Goal: Complete application form

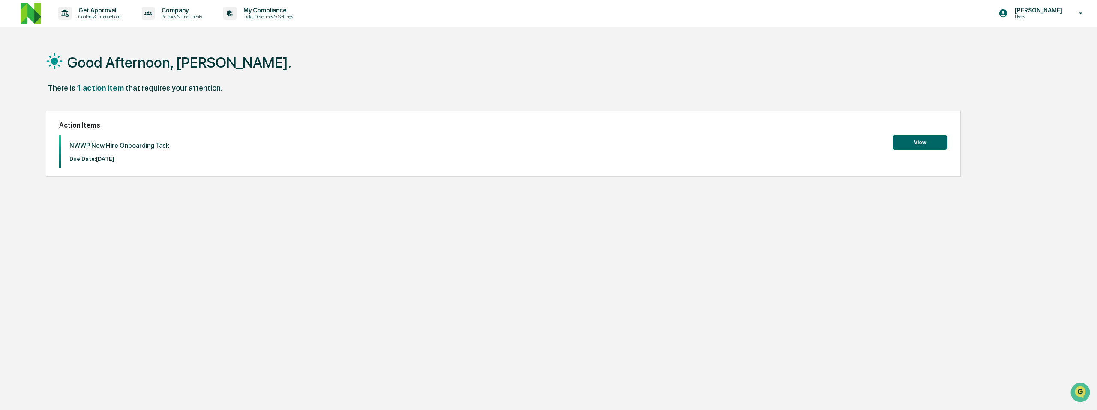
click at [920, 145] on button "View" at bounding box center [919, 142] width 55 height 15
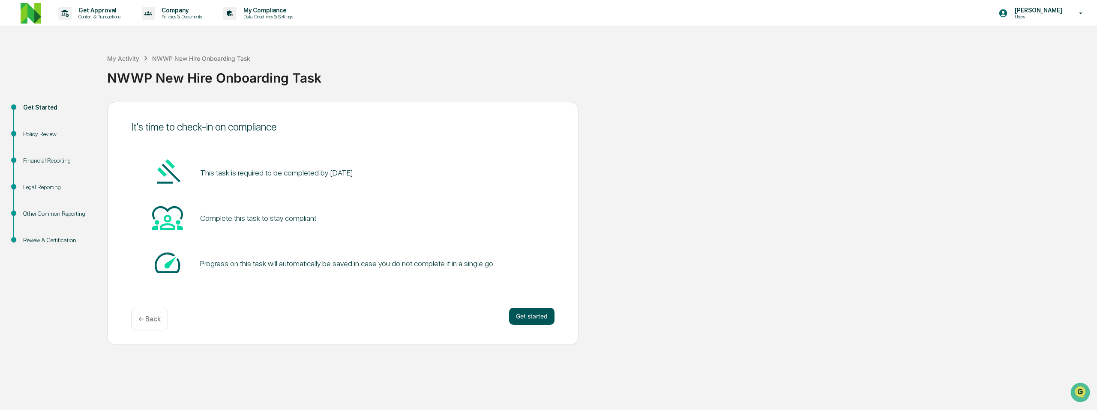
click at [531, 316] on button "Get started" at bounding box center [531, 316] width 45 height 17
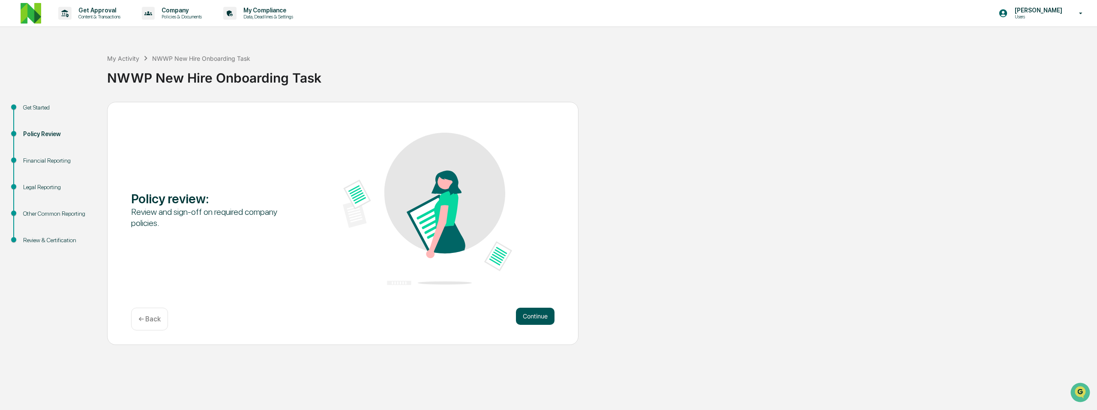
click at [536, 320] on button "Continue" at bounding box center [535, 316] width 39 height 17
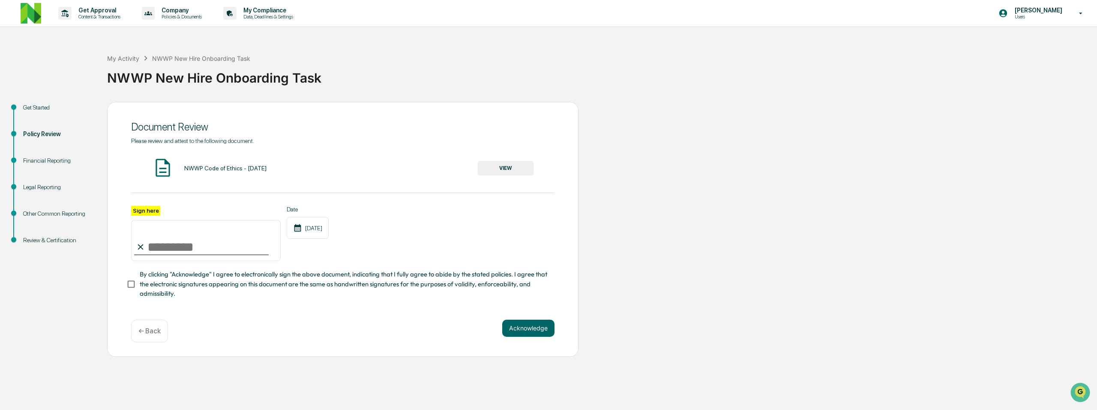
click at [165, 244] on input "Sign here" at bounding box center [206, 240] width 150 height 41
type input "**********"
click at [533, 331] on button "Acknowledge" at bounding box center [528, 328] width 52 height 17
click at [506, 171] on button "VIEW" at bounding box center [506, 168] width 56 height 15
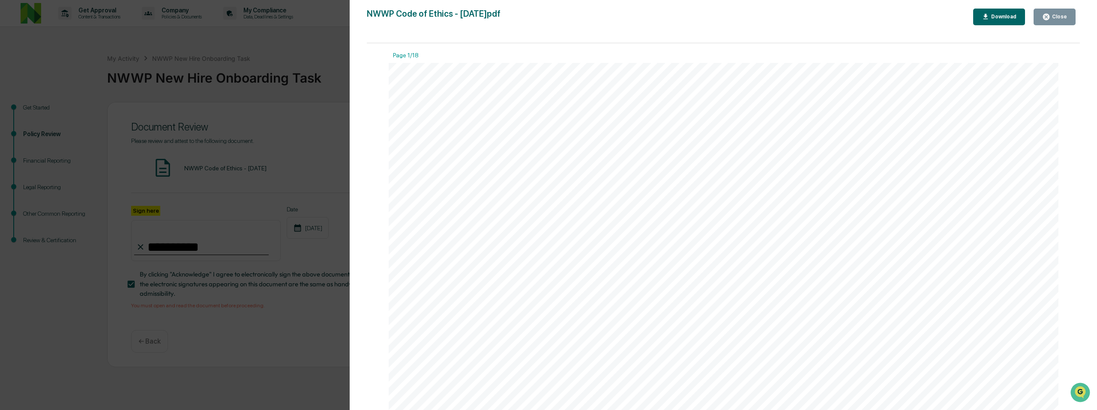
click at [995, 10] on button "Download" at bounding box center [999, 17] width 52 height 17
click at [274, 111] on div "Version History [DATE] 07:51 PM [PERSON_NAME] NWWP Code of Ethics - [DATE]pdf C…" at bounding box center [548, 205] width 1097 height 410
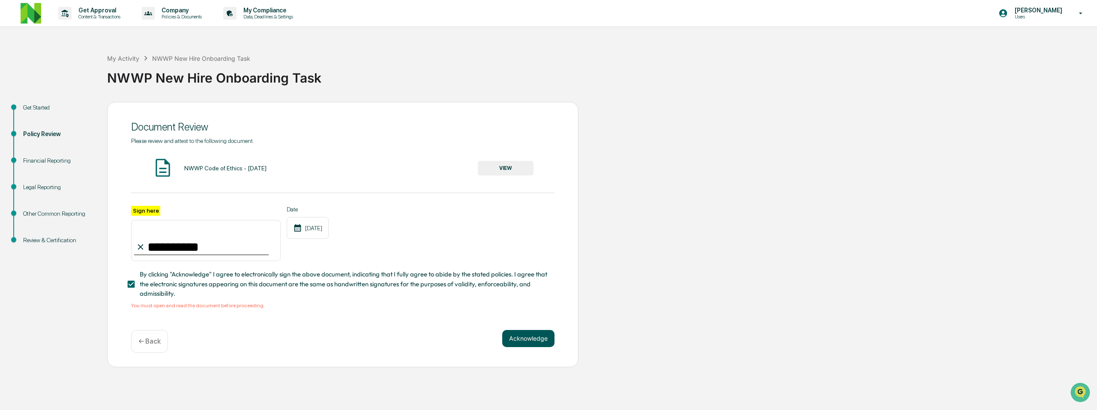
click at [533, 337] on button "Acknowledge" at bounding box center [528, 338] width 52 height 17
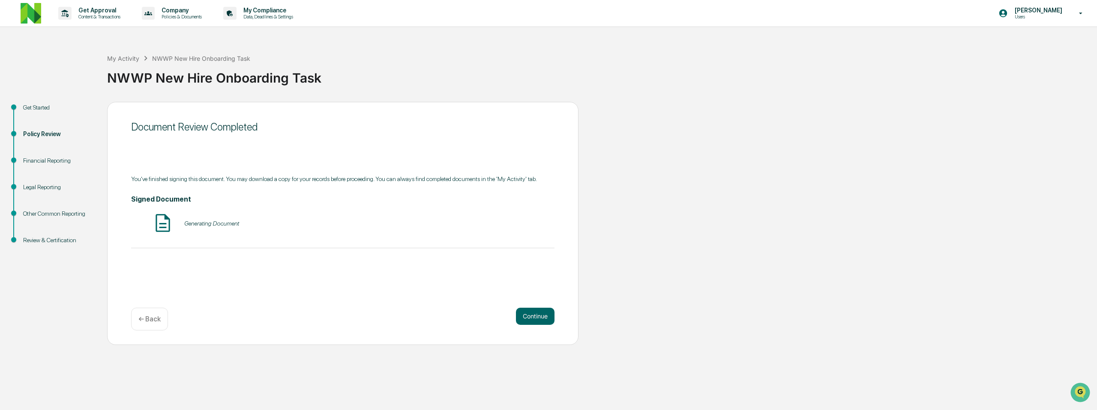
click at [228, 231] on div "Generating Document" at bounding box center [342, 224] width 423 height 23
click at [226, 226] on div "Generating Document" at bounding box center [211, 223] width 55 height 7
click at [530, 314] on button "Continue" at bounding box center [535, 316] width 39 height 17
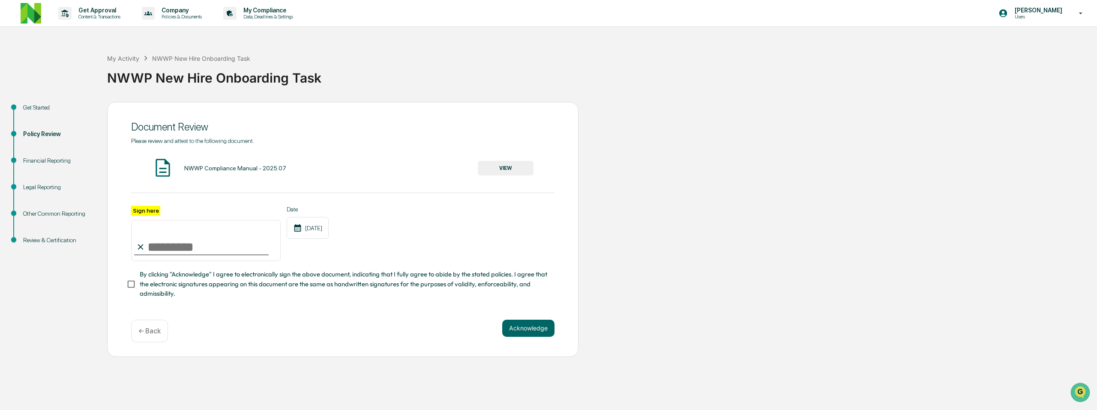
click at [497, 169] on button "VIEW" at bounding box center [506, 168] width 56 height 15
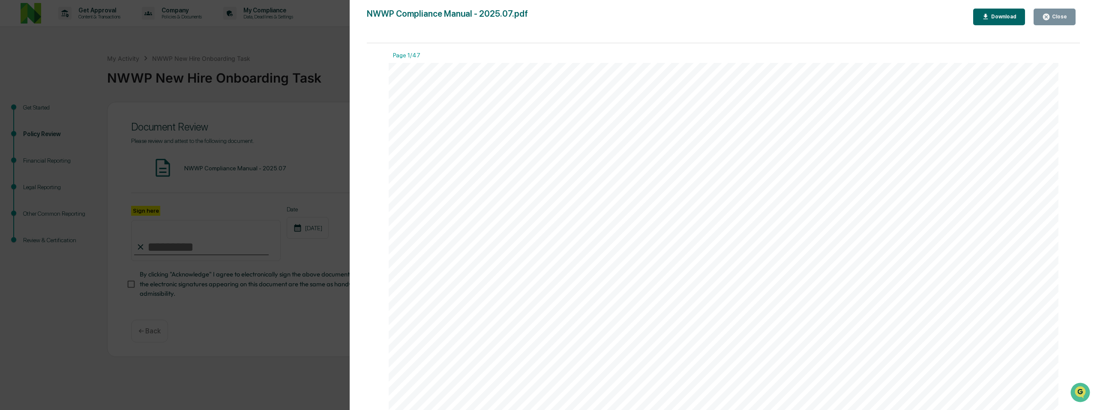
click at [993, 10] on button "Download" at bounding box center [999, 17] width 52 height 17
click at [248, 214] on div "Version History [DATE] 07:55 PM [PERSON_NAME] NWWP Compliance Manual - 2025.07.…" at bounding box center [548, 205] width 1097 height 410
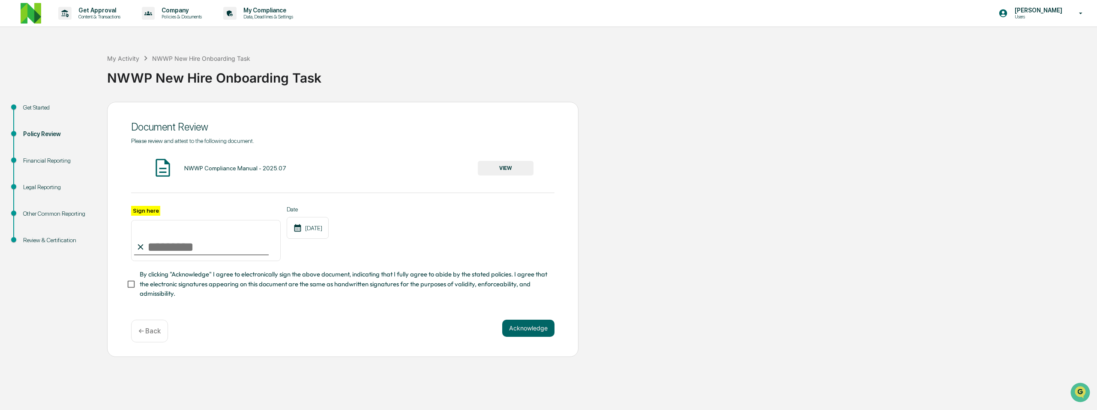
click at [186, 246] on input "Sign here" at bounding box center [206, 240] width 150 height 41
type input "**********"
click at [518, 324] on button "Acknowledge" at bounding box center [528, 328] width 52 height 17
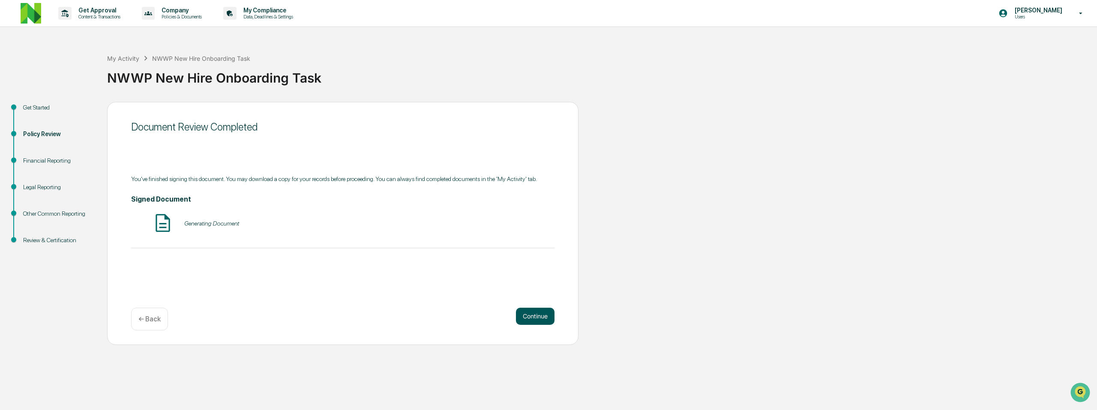
click at [527, 314] on button "Continue" at bounding box center [535, 316] width 39 height 17
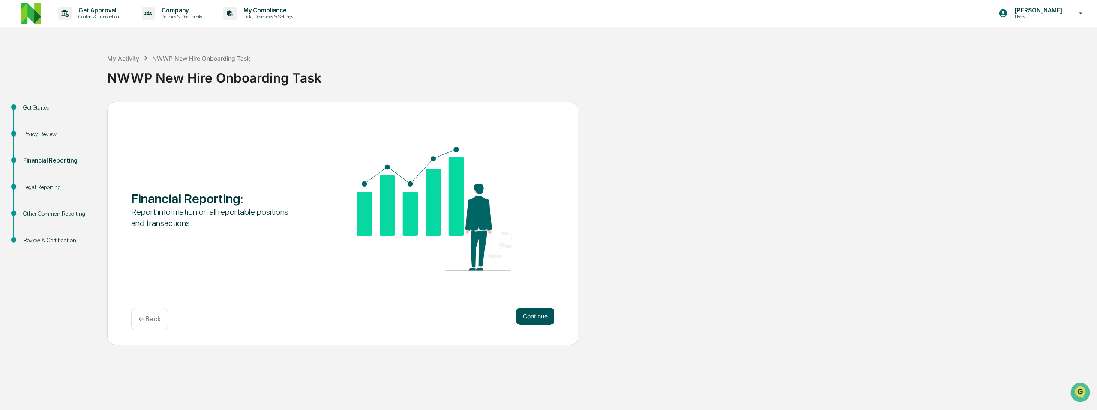
click at [530, 319] on button "Continue" at bounding box center [535, 316] width 39 height 17
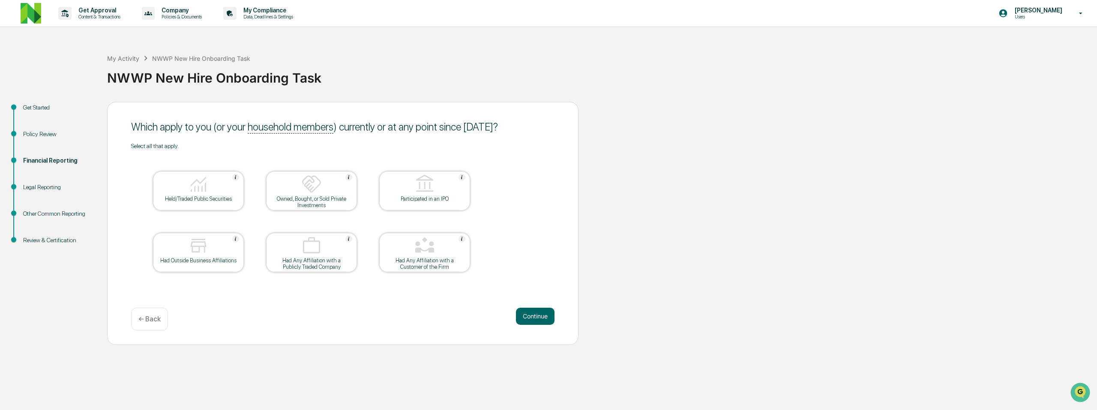
click at [203, 195] on img at bounding box center [198, 184] width 21 height 21
click at [535, 313] on button "Continue" at bounding box center [535, 316] width 39 height 17
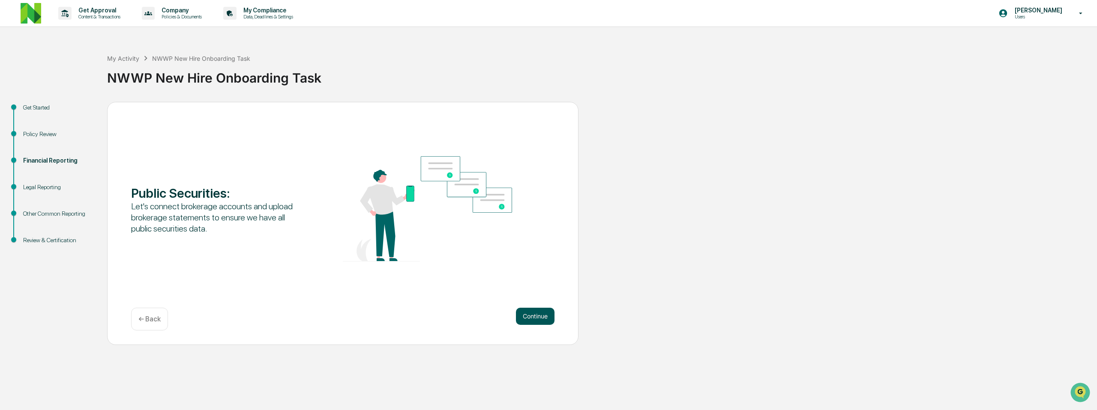
click at [527, 317] on button "Continue" at bounding box center [535, 316] width 39 height 17
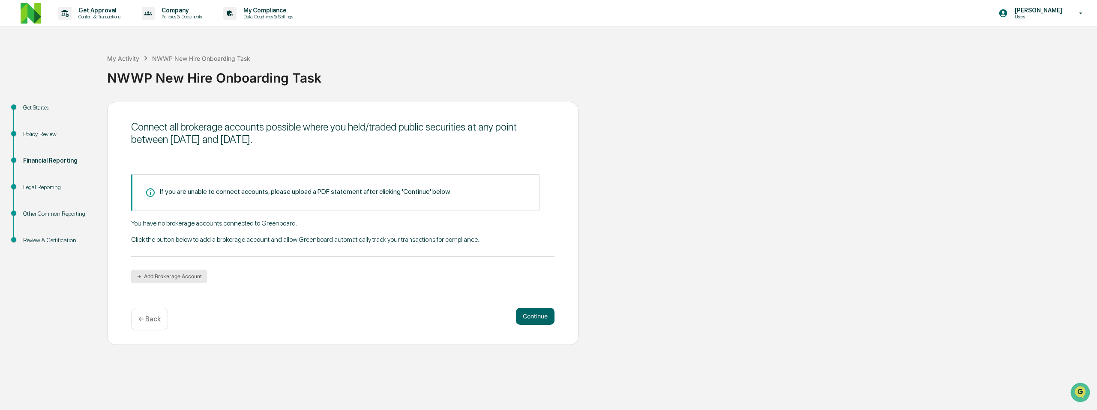
click at [185, 279] on button "Add Brokerage Account" at bounding box center [169, 277] width 76 height 14
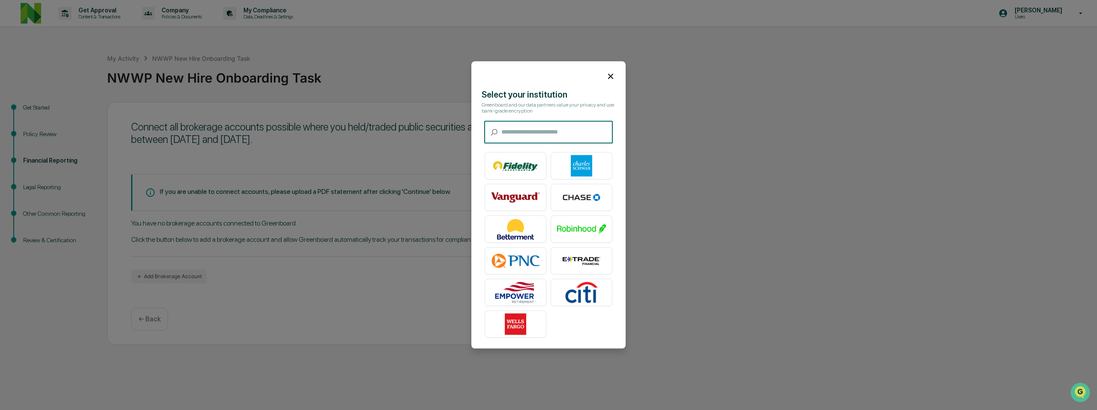
click at [547, 137] on input "text" at bounding box center [556, 132] width 111 height 23
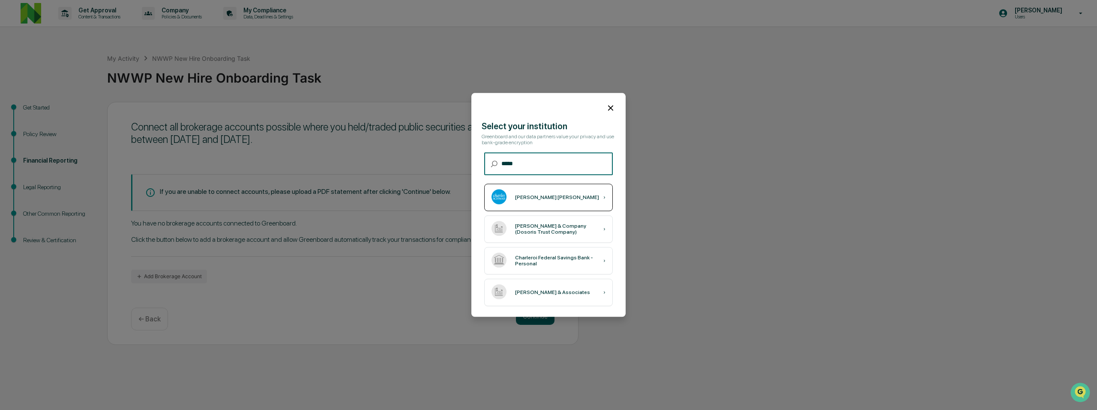
type input "*****"
click at [549, 197] on div "[PERSON_NAME] [PERSON_NAME]" at bounding box center [557, 198] width 84 height 6
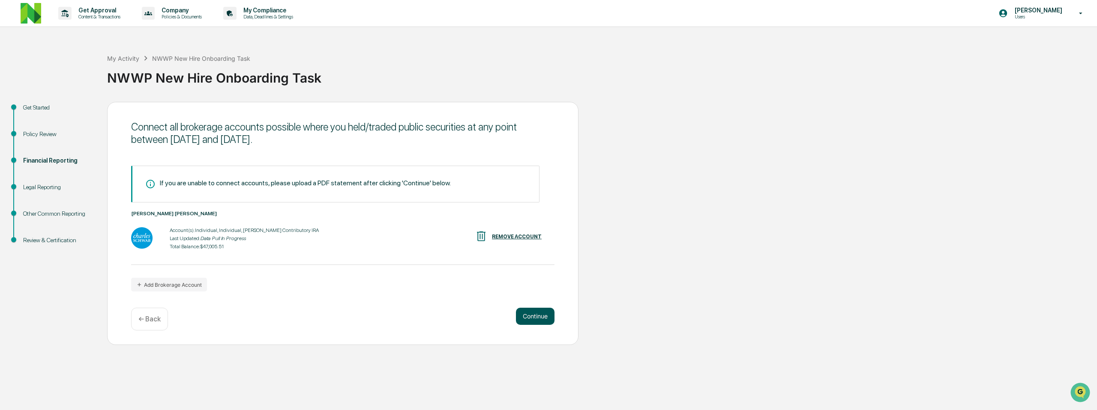
click at [540, 317] on button "Continue" at bounding box center [535, 316] width 39 height 17
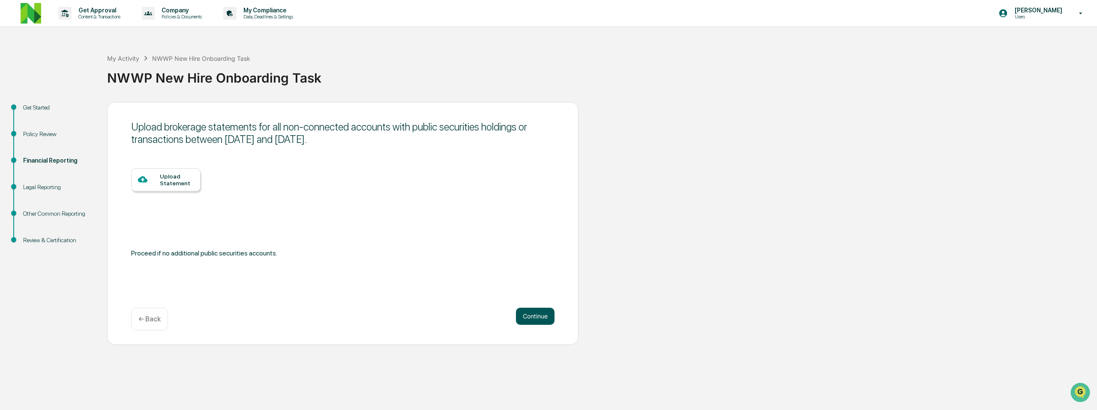
click at [539, 313] on button "Continue" at bounding box center [535, 316] width 39 height 17
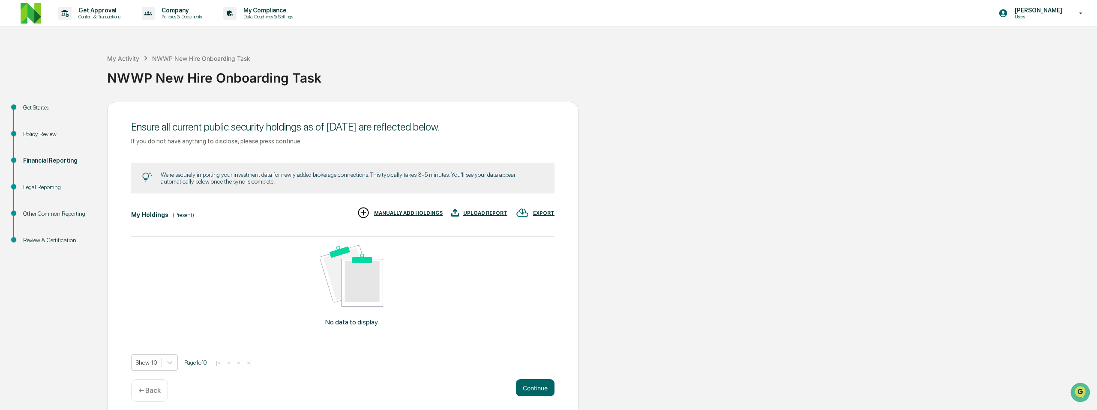
scroll to position [6, 0]
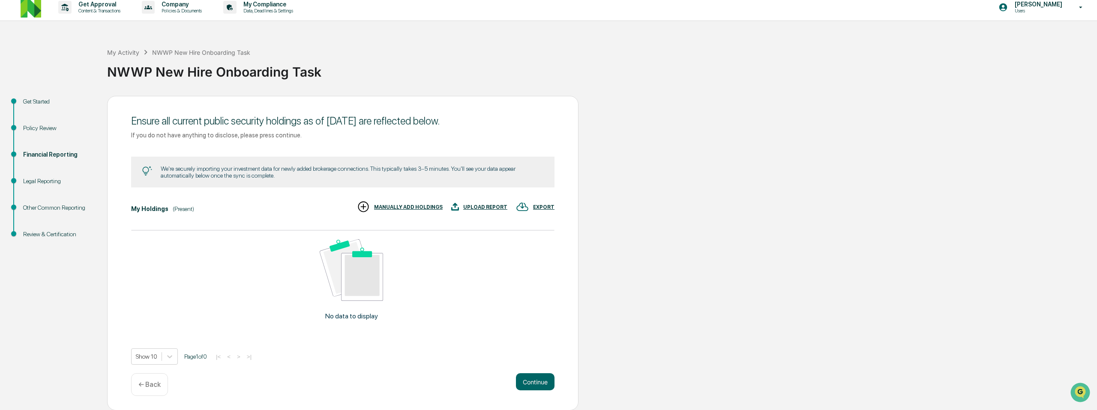
click at [152, 387] on p "← Back" at bounding box center [149, 385] width 22 height 8
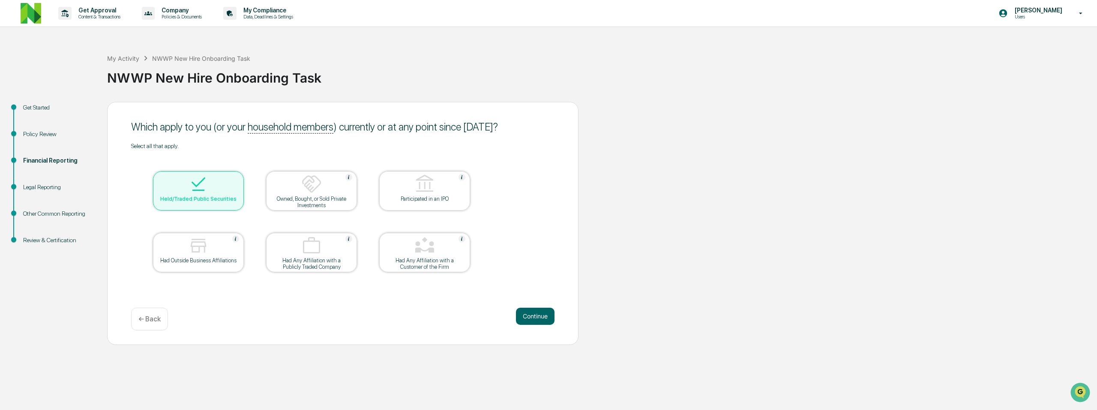
scroll to position [0, 0]
click at [524, 226] on div "Select all that apply. Held/Traded Public Securities Owned, Bought, or Sold Pri…" at bounding box center [342, 219] width 423 height 152
click at [536, 323] on button "Continue" at bounding box center [535, 316] width 39 height 17
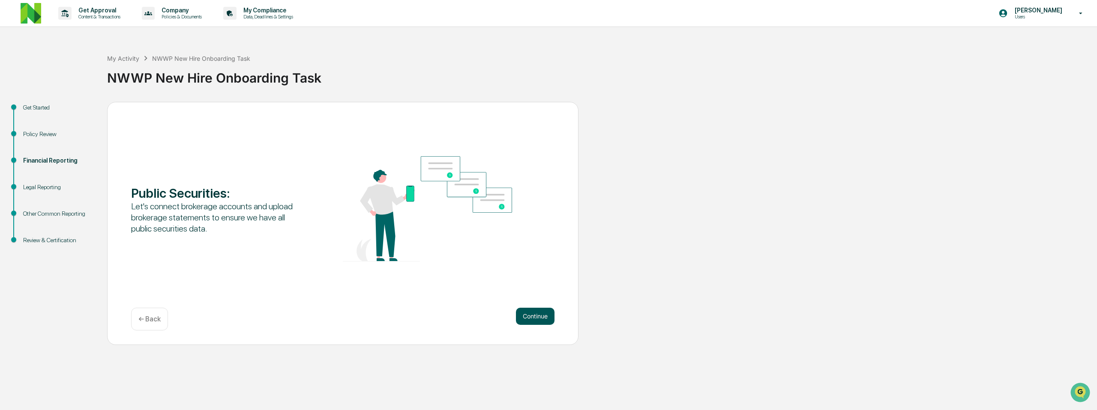
click at [542, 319] on button "Continue" at bounding box center [535, 316] width 39 height 17
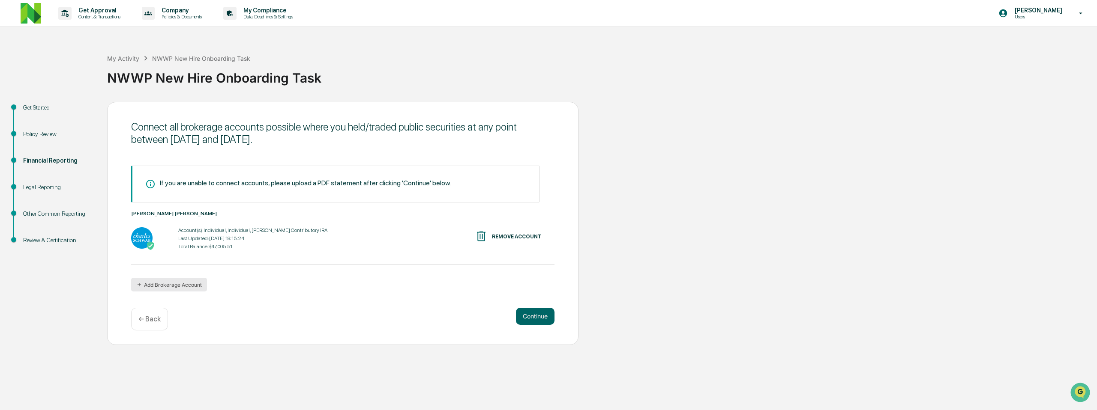
click at [162, 284] on button "Add Brokerage Account" at bounding box center [169, 285] width 76 height 14
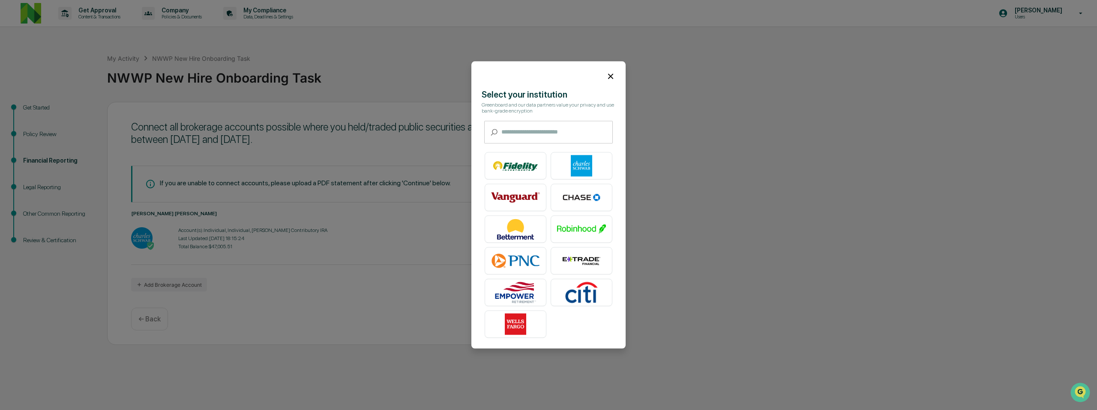
click at [610, 76] on icon at bounding box center [610, 76] width 5 height 5
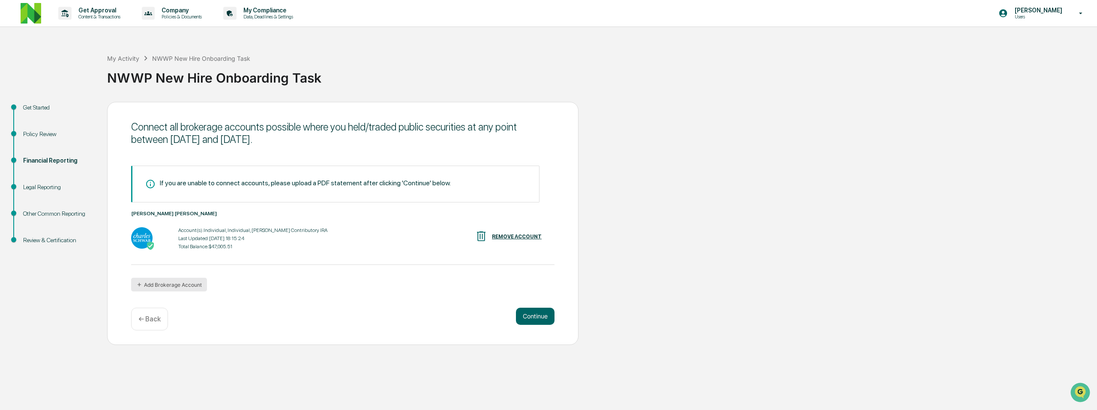
click at [177, 288] on button "Add Brokerage Account" at bounding box center [169, 285] width 76 height 14
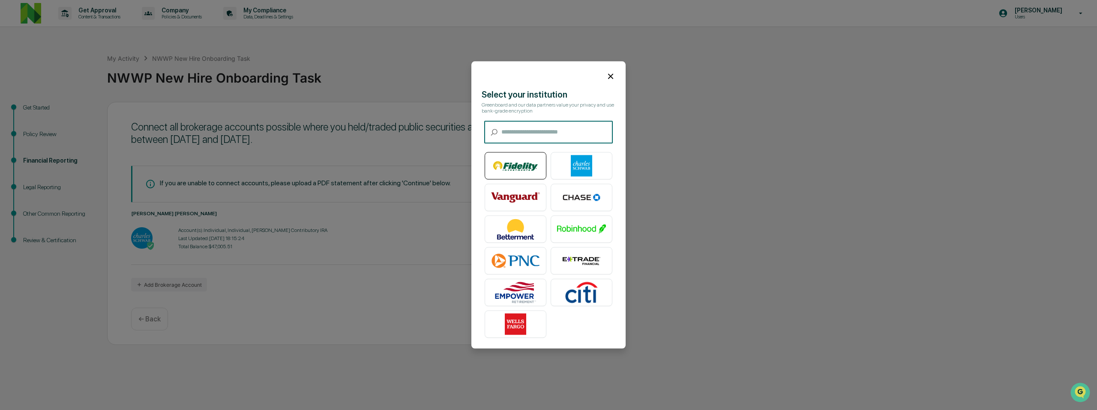
click at [524, 166] on img at bounding box center [515, 166] width 49 height 21
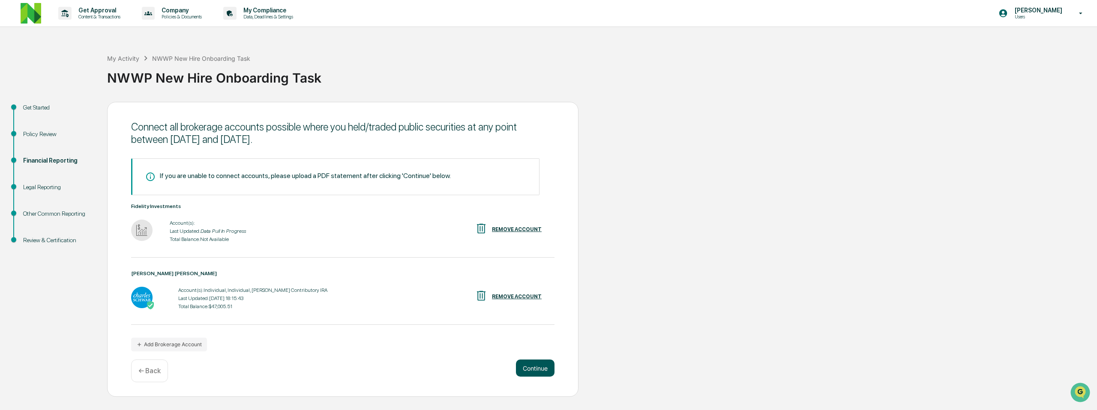
click at [542, 370] on button "Continue" at bounding box center [535, 368] width 39 height 17
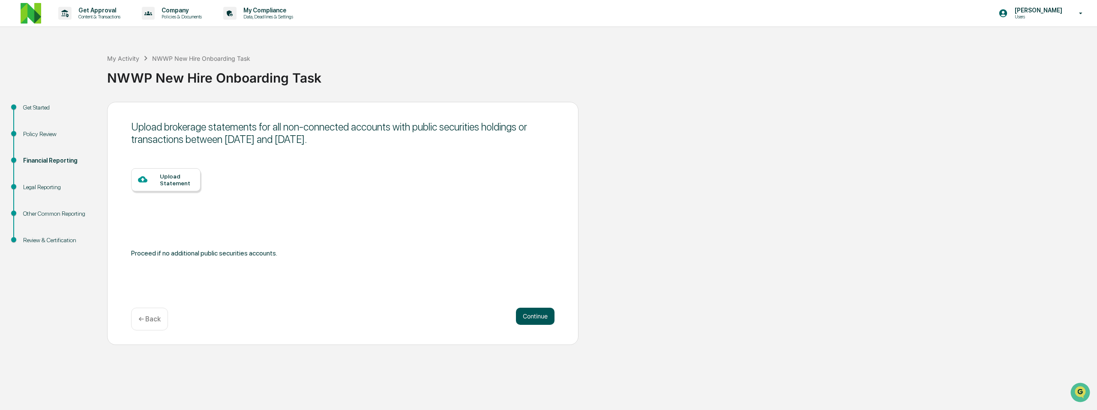
click at [532, 315] on button "Continue" at bounding box center [535, 316] width 39 height 17
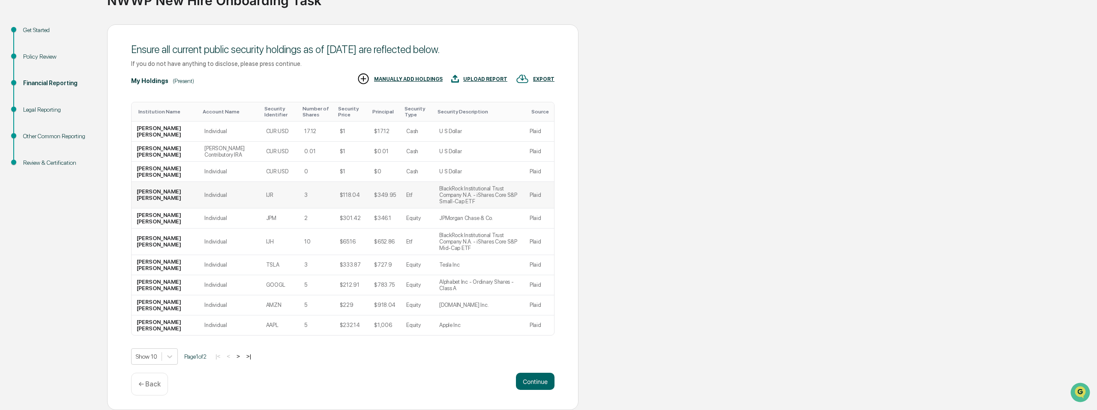
scroll to position [80, 0]
click at [527, 377] on button "Continue" at bounding box center [535, 381] width 39 height 17
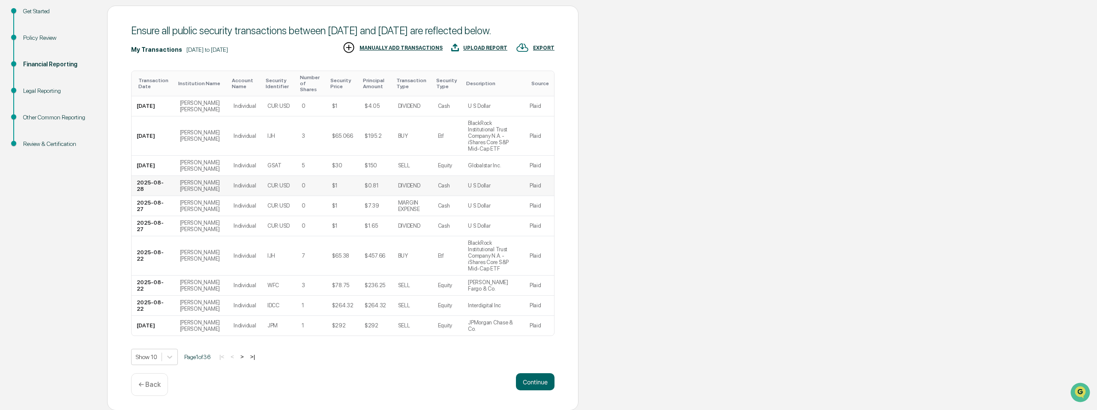
scroll to position [114, 0]
click at [521, 381] on button "Continue" at bounding box center [535, 381] width 39 height 17
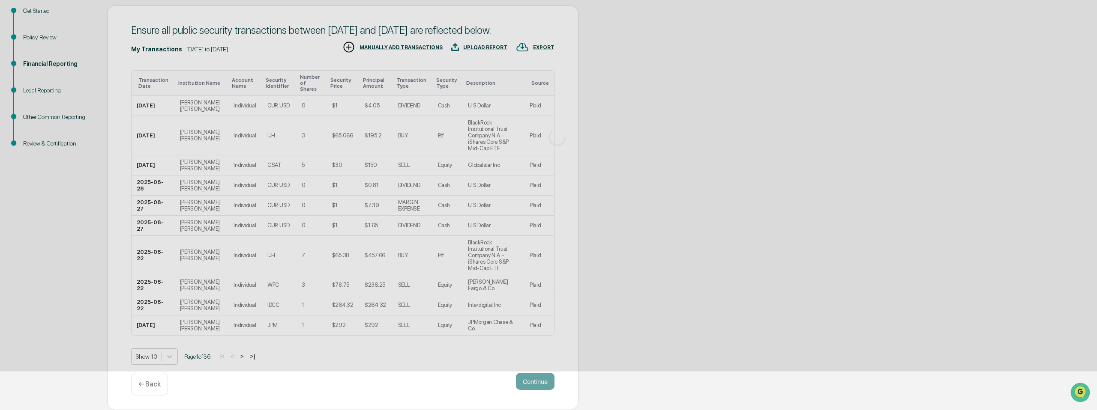
scroll to position [0, 0]
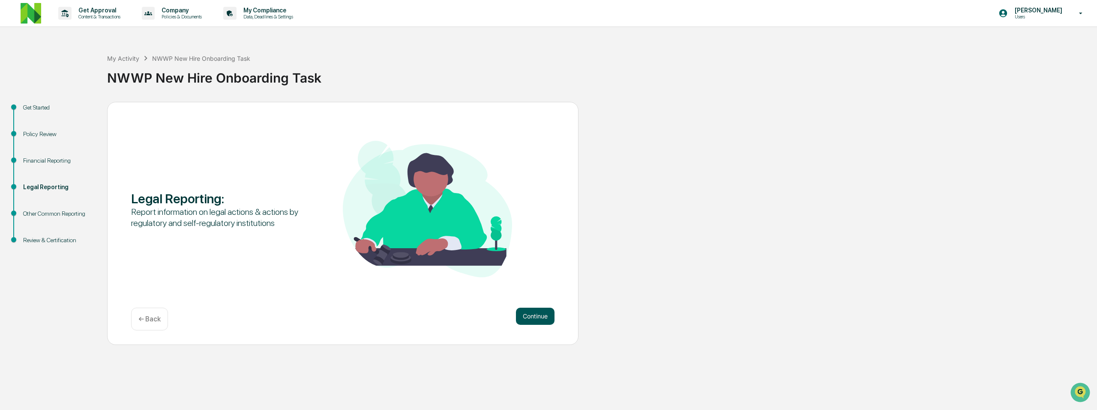
click at [530, 324] on button "Continue" at bounding box center [535, 316] width 39 height 17
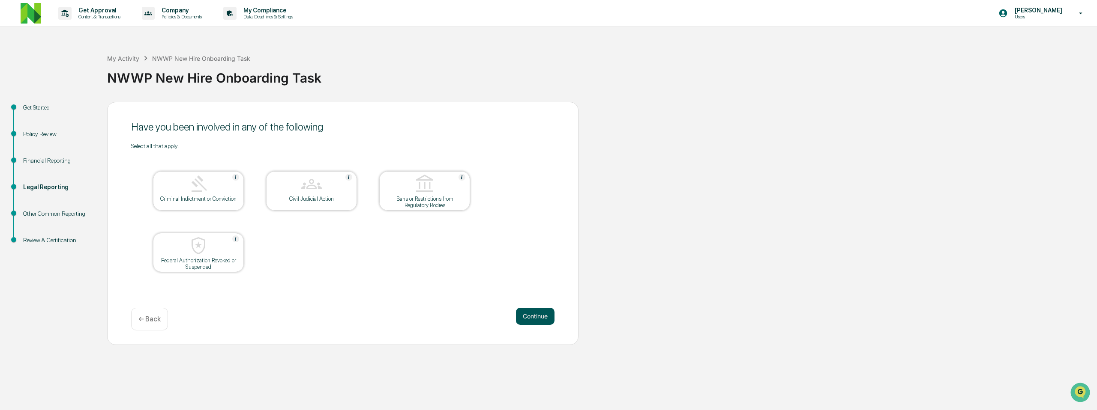
click at [539, 311] on button "Continue" at bounding box center [535, 316] width 39 height 17
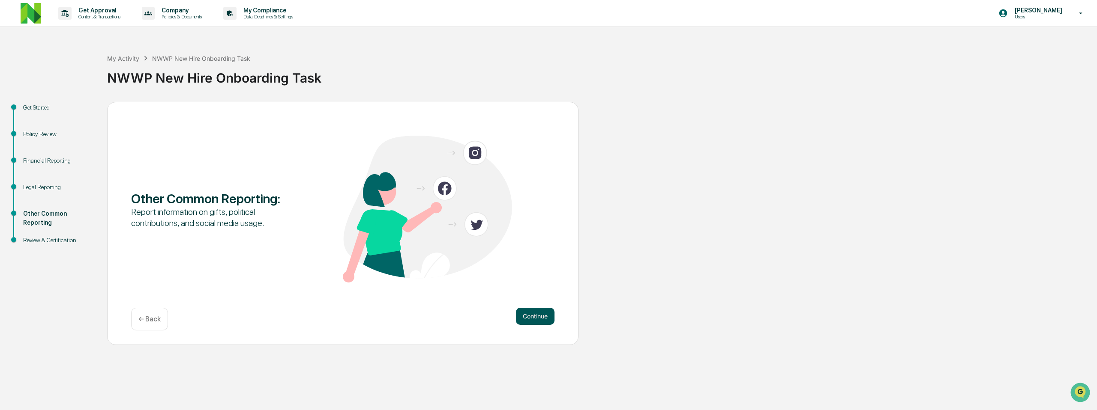
click at [530, 318] on button "Continue" at bounding box center [535, 316] width 39 height 17
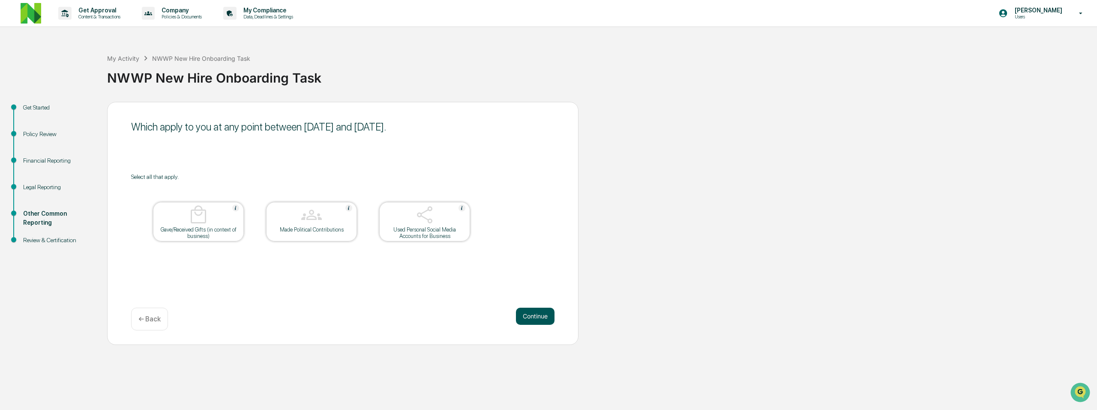
click at [533, 310] on button "Continue" at bounding box center [535, 316] width 39 height 17
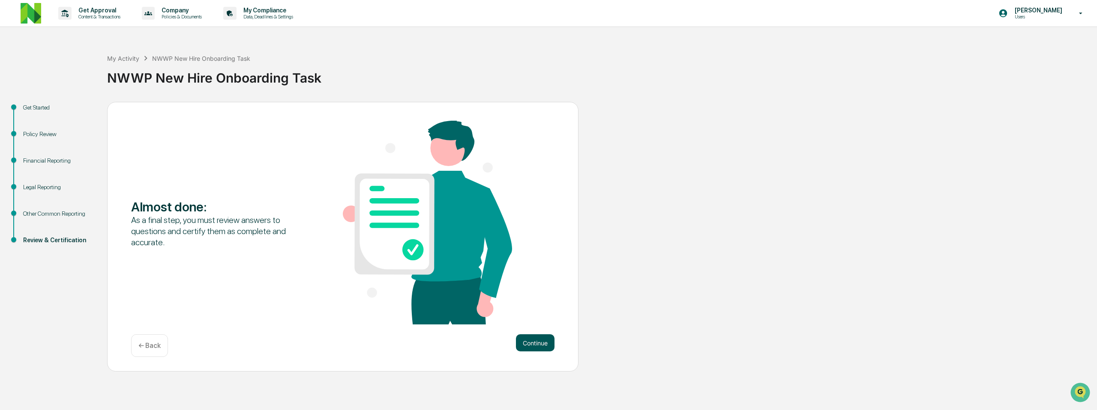
click at [530, 339] on button "Continue" at bounding box center [535, 343] width 39 height 17
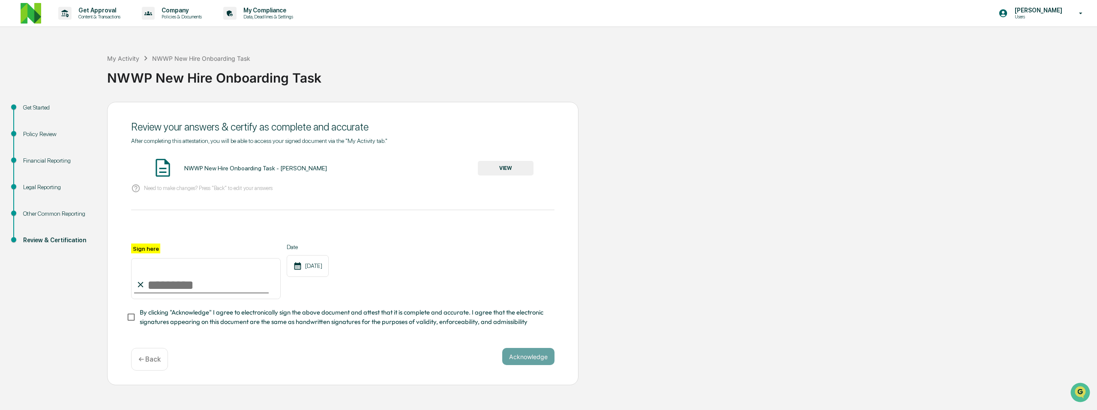
click at [518, 169] on button "VIEW" at bounding box center [506, 168] width 56 height 15
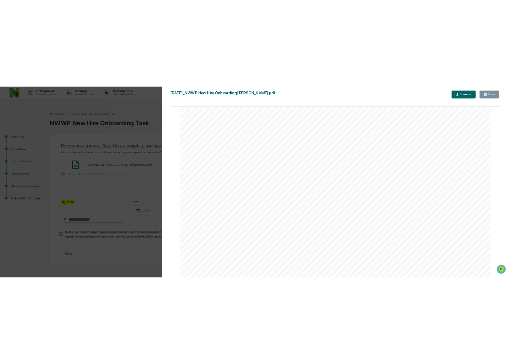
scroll to position [696, 0]
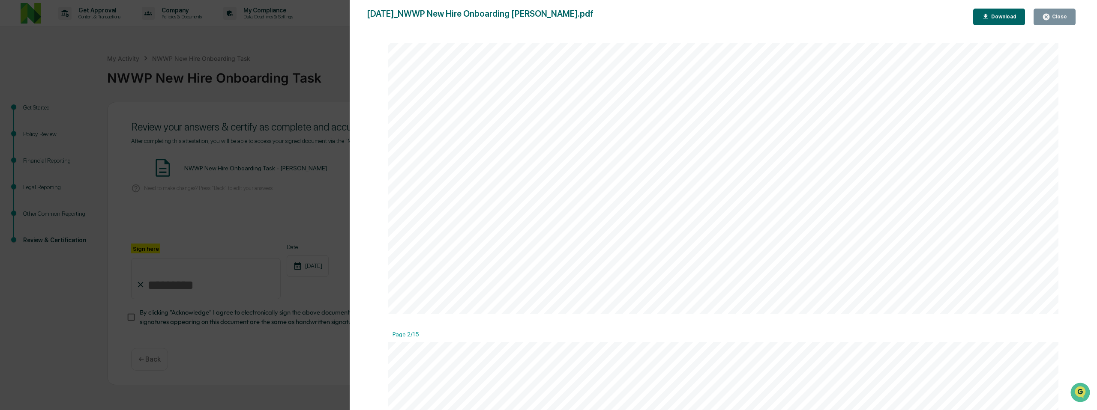
click at [999, 17] on div "Download" at bounding box center [1002, 17] width 27 height 6
click at [305, 89] on div "Version History [DATE] 06:17 PM [PERSON_NAME] [DATE]_NWWP New Hire Onboarding […" at bounding box center [548, 205] width 1097 height 410
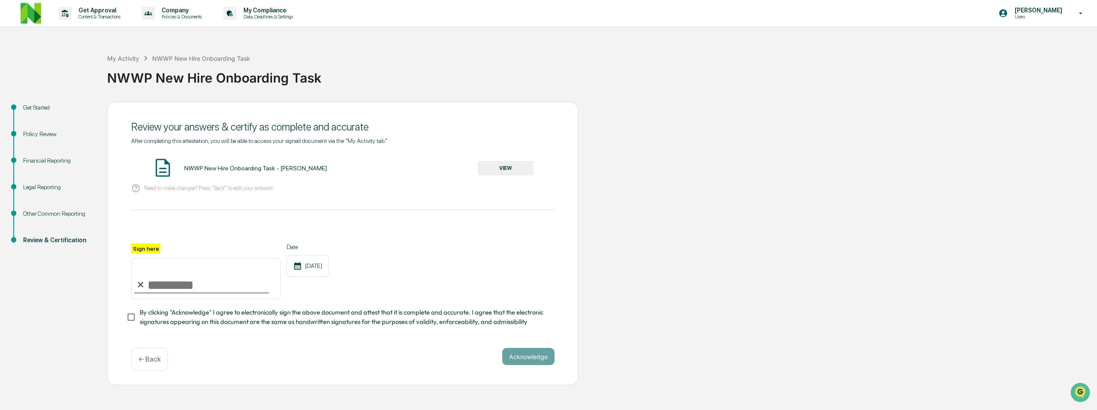
click at [182, 285] on input "Sign here" at bounding box center [206, 278] width 150 height 41
type input "**********"
click at [526, 357] on button "Acknowledge" at bounding box center [528, 356] width 52 height 17
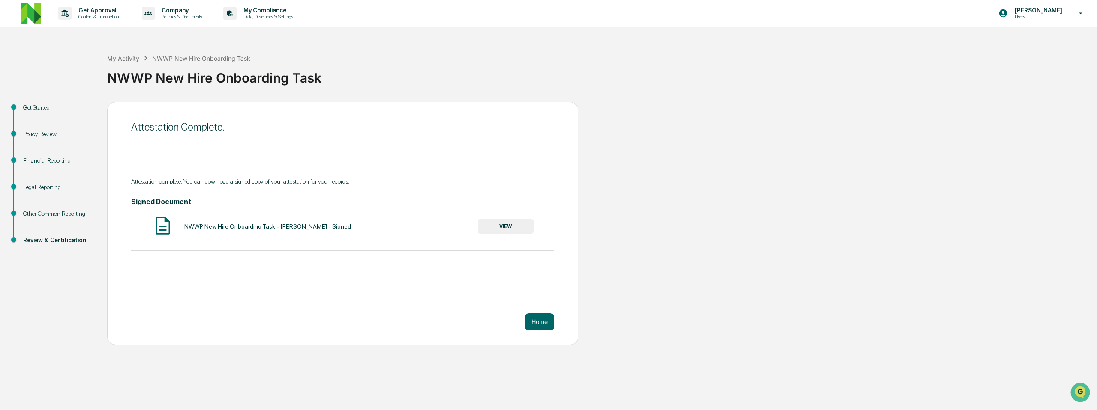
click at [536, 332] on div "Attestation Complete. Attestation complete. You can download a signed copy of y…" at bounding box center [342, 223] width 471 height 243
click at [536, 323] on button "Home" at bounding box center [539, 322] width 30 height 17
